Goal: Check status: Check status

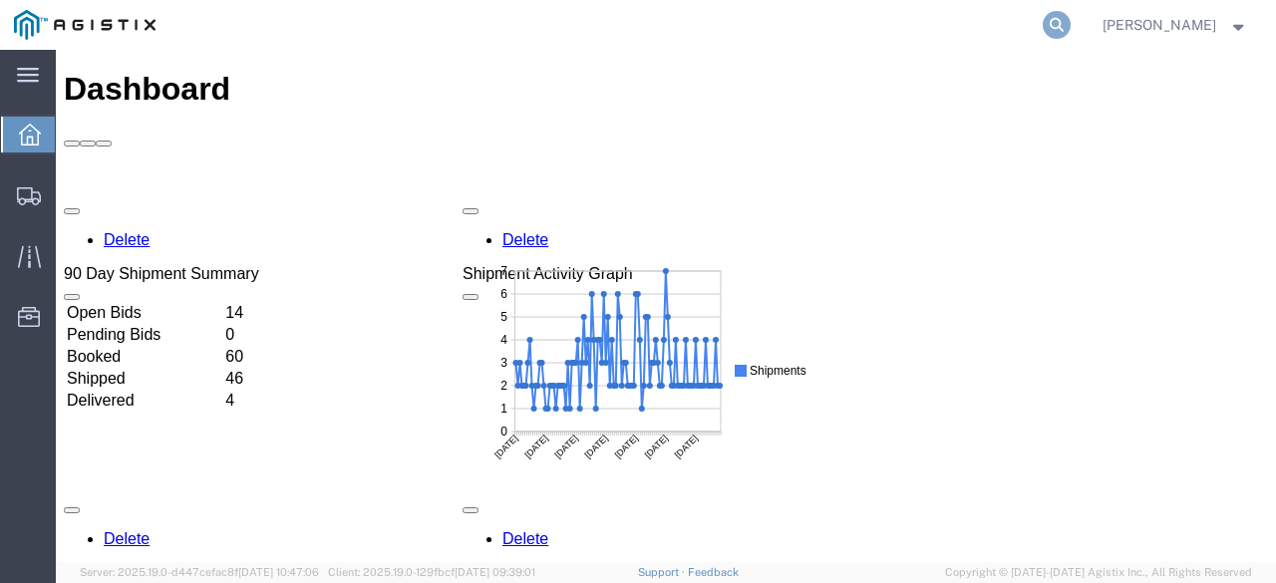
click at [1071, 26] on icon at bounding box center [1057, 25] width 28 height 28
click at [989, 30] on input "search" at bounding box center [740, 25] width 606 height 48
paste input "56383313"
type input "56383313"
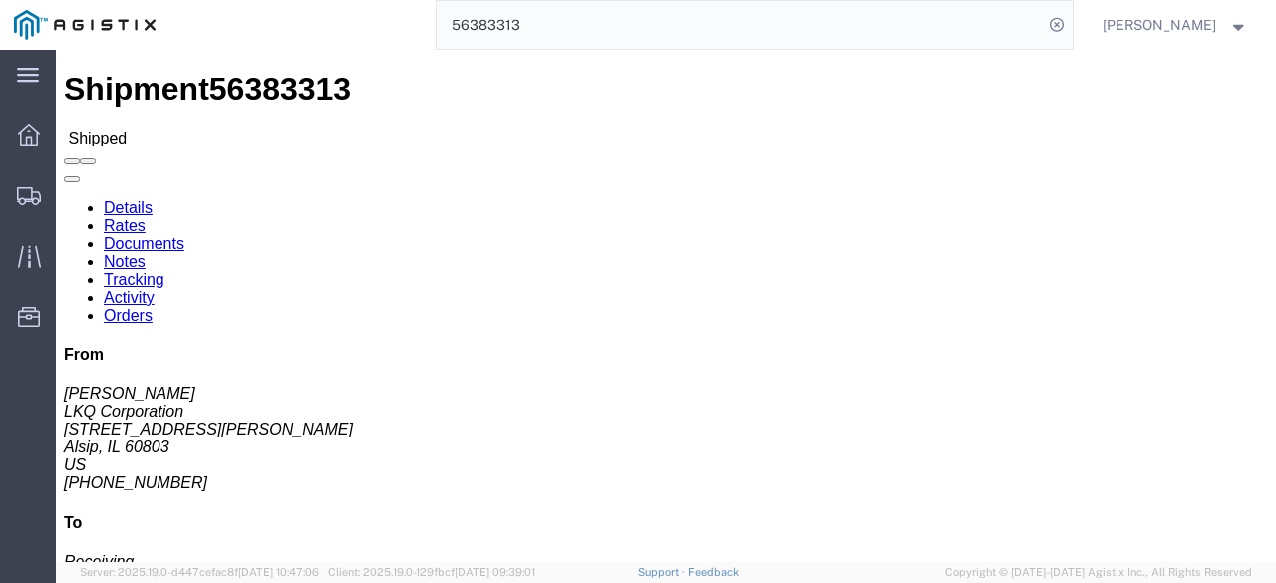
click link "Rates"
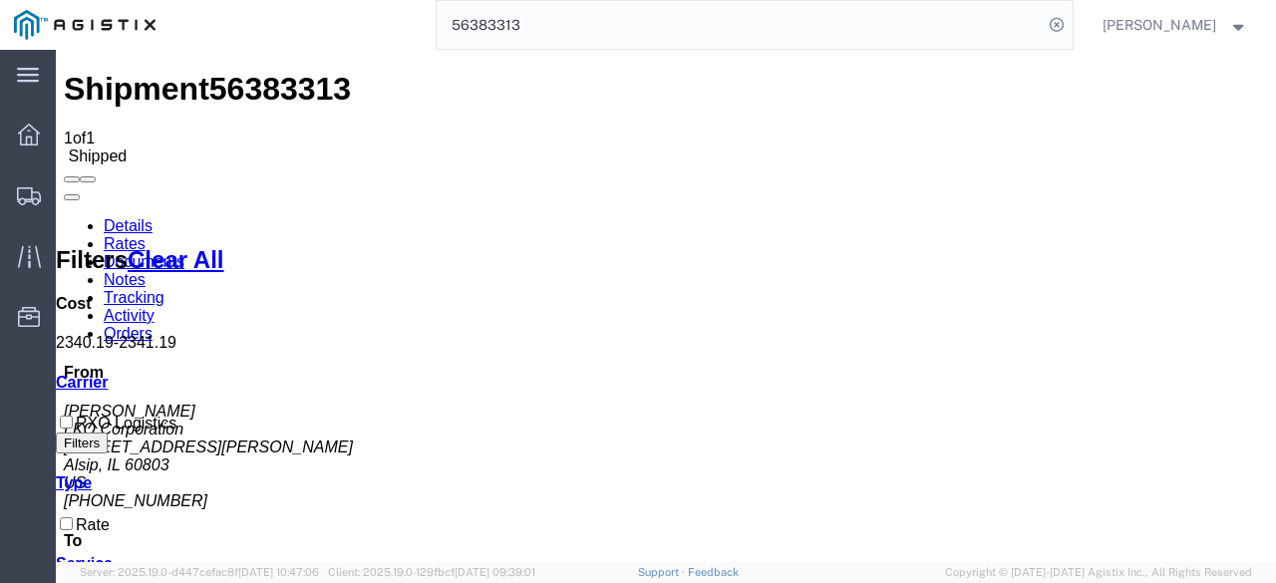
click at [164, 289] on link "Tracking" at bounding box center [134, 297] width 61 height 17
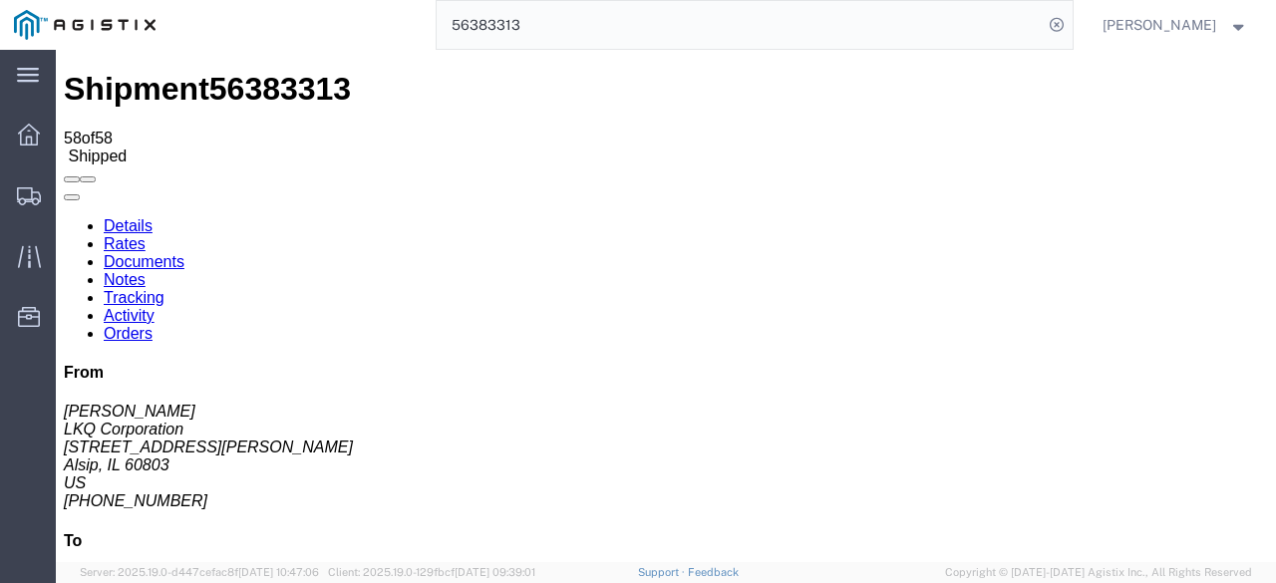
click at [184, 253] on link "Documents" at bounding box center [144, 261] width 81 height 17
click at [1154, 532] on h4 "To" at bounding box center [666, 541] width 1204 height 18
click at [146, 235] on link "Rates" at bounding box center [125, 243] width 42 height 17
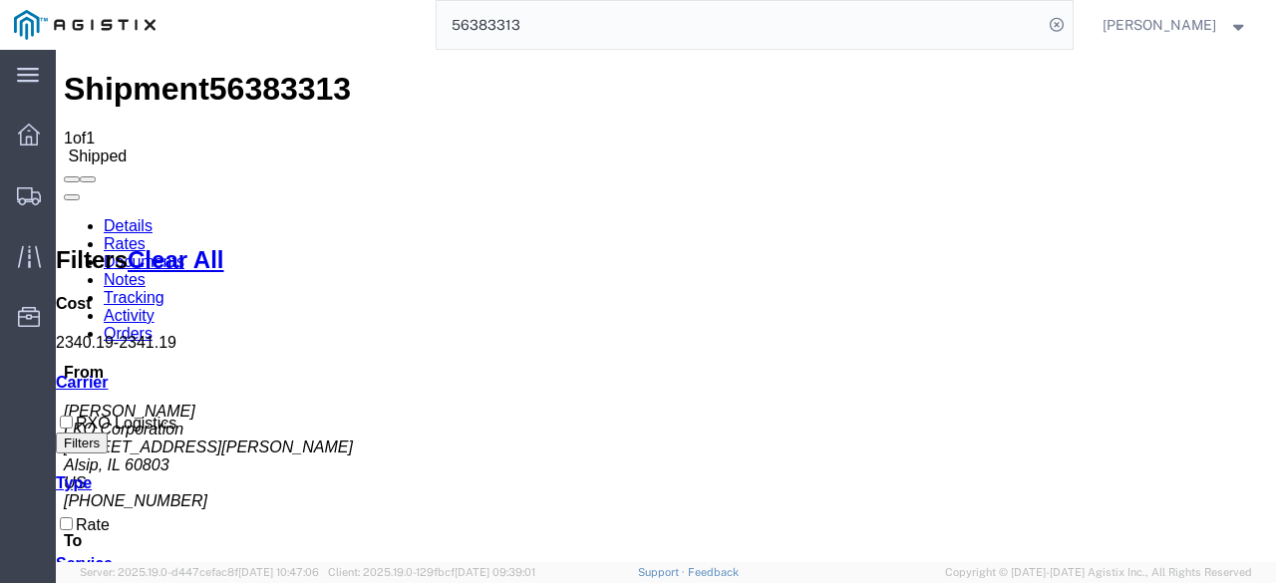
click at [164, 289] on link "Tracking" at bounding box center [134, 297] width 61 height 17
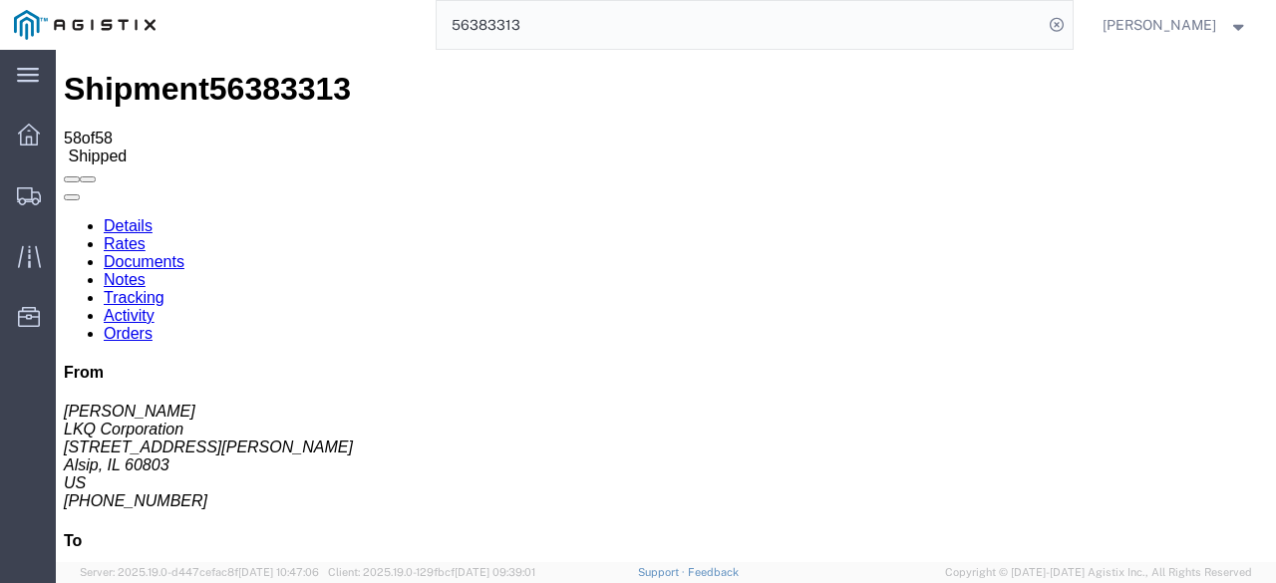
click at [155, 307] on link "Activity" at bounding box center [129, 315] width 51 height 17
click at [146, 271] on link "Notes" at bounding box center [125, 279] width 42 height 17
click at [115, 217] on link "Details" at bounding box center [128, 225] width 49 height 17
click link "Rates"
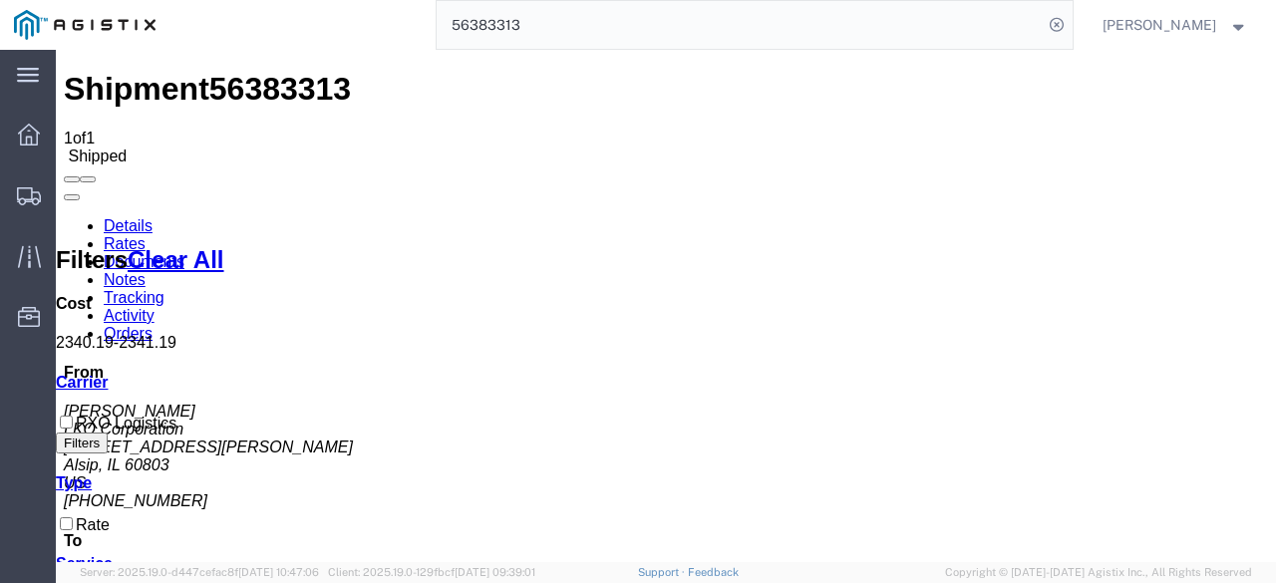
click at [184, 253] on link "Documents" at bounding box center [144, 261] width 81 height 17
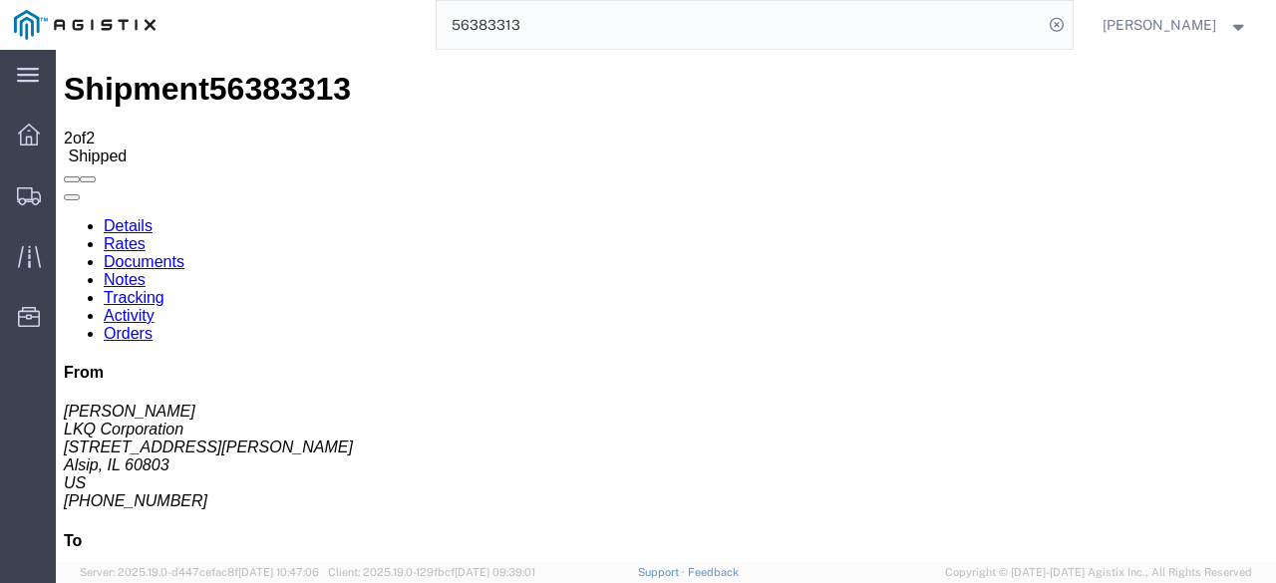
click at [146, 271] on link "Notes" at bounding box center [125, 279] width 42 height 17
click at [164, 289] on link "Tracking" at bounding box center [134, 297] width 61 height 17
click at [155, 307] on link "Activity" at bounding box center [129, 315] width 51 height 17
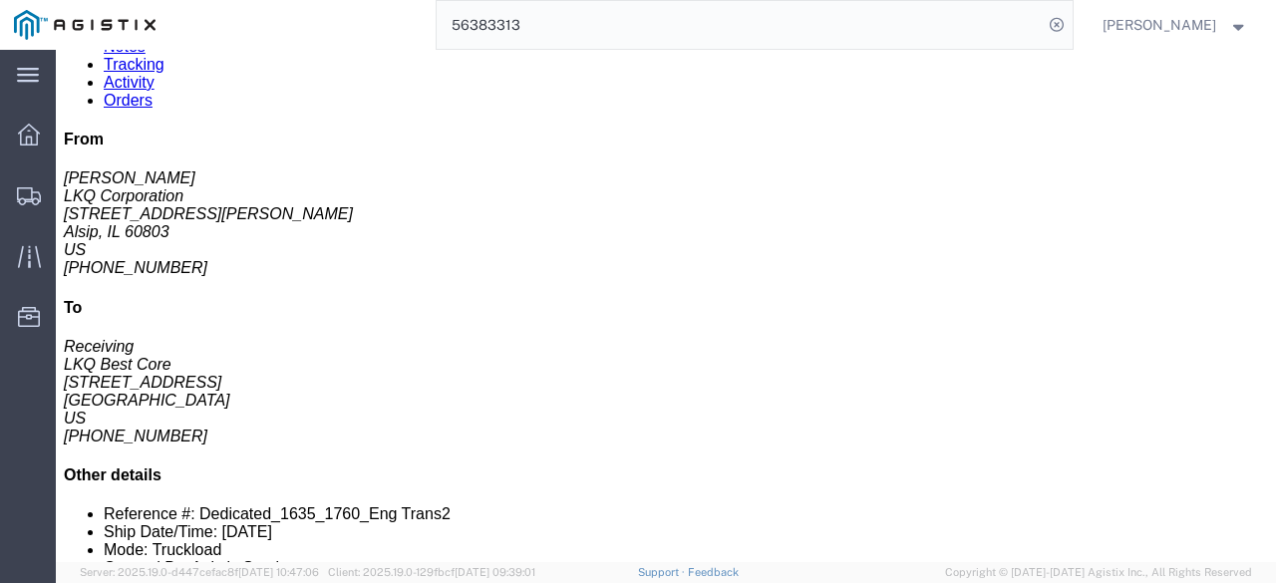
scroll to position [282, 0]
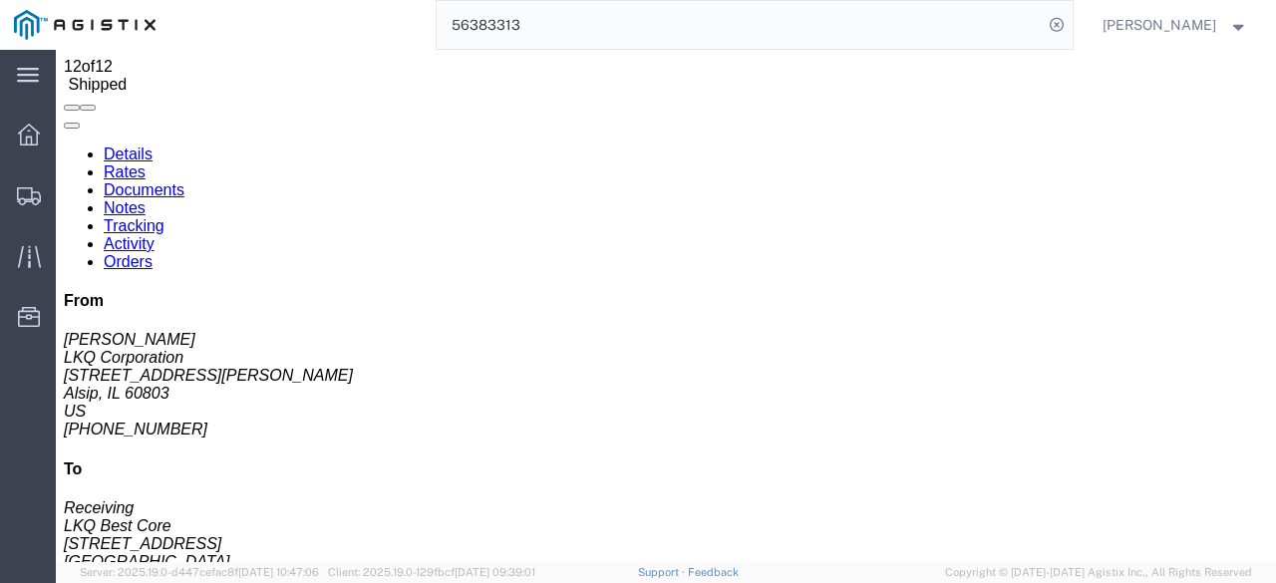
scroll to position [0, 0]
